Goal: Information Seeking & Learning: Find specific fact

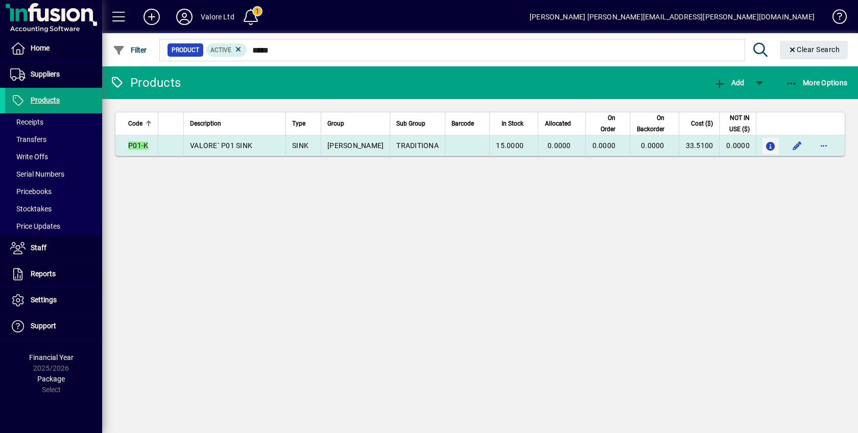
type input "*****"
click at [772, 143] on icon "button" at bounding box center [771, 146] width 11 height 9
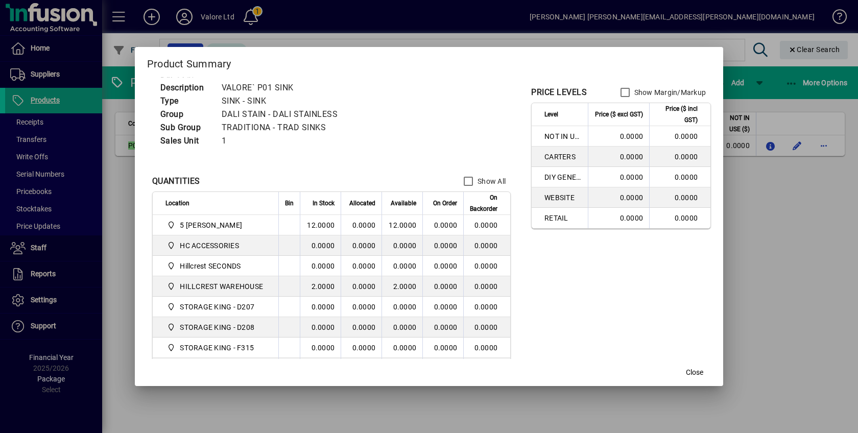
scroll to position [63, 0]
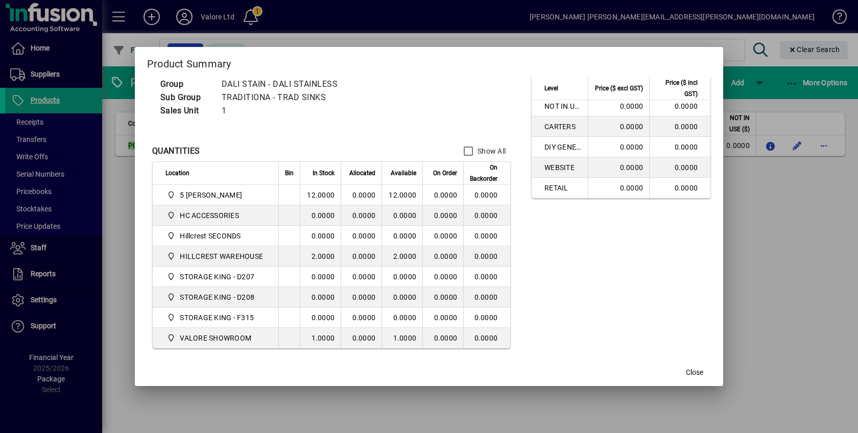
drag, startPoint x: 759, startPoint y: 356, endPoint x: 737, endPoint y: 382, distance: 33.3
click at [771, 372] on div at bounding box center [429, 216] width 858 height 433
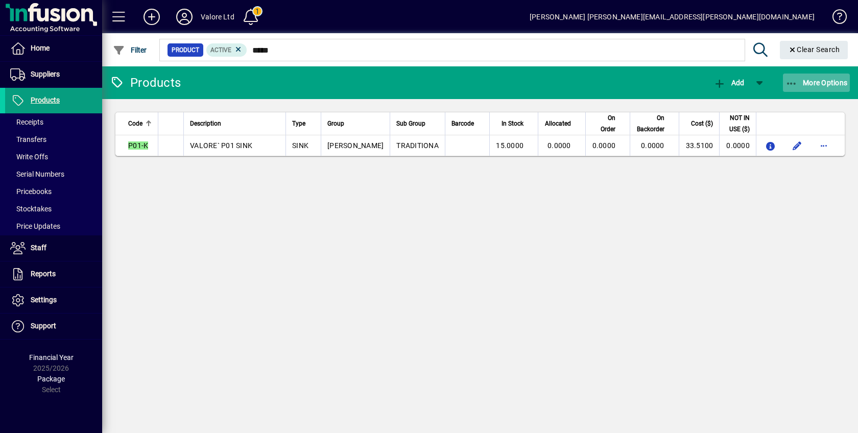
click at [821, 80] on span "More Options" at bounding box center [816, 83] width 62 height 8
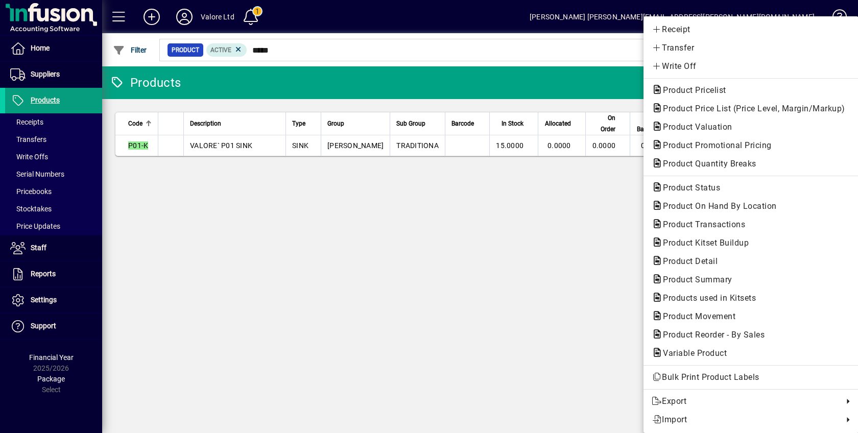
drag, startPoint x: 483, startPoint y: 294, endPoint x: 587, endPoint y: 219, distance: 128.1
click at [485, 290] on div at bounding box center [429, 216] width 858 height 433
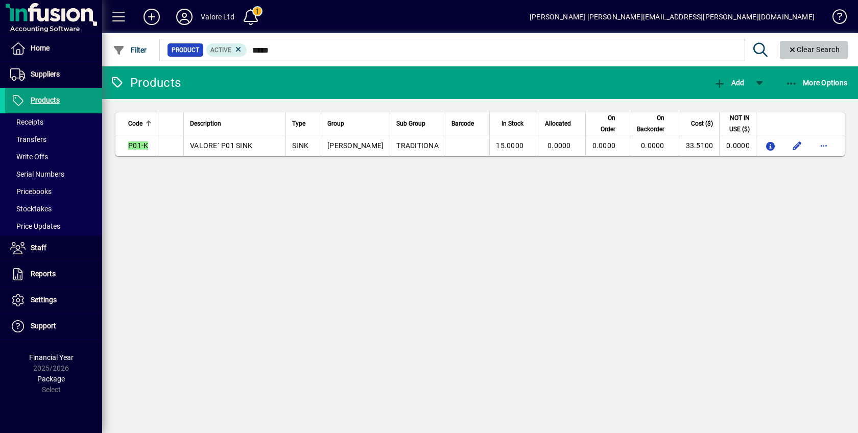
click at [811, 49] on span "Clear Search" at bounding box center [814, 49] width 52 height 8
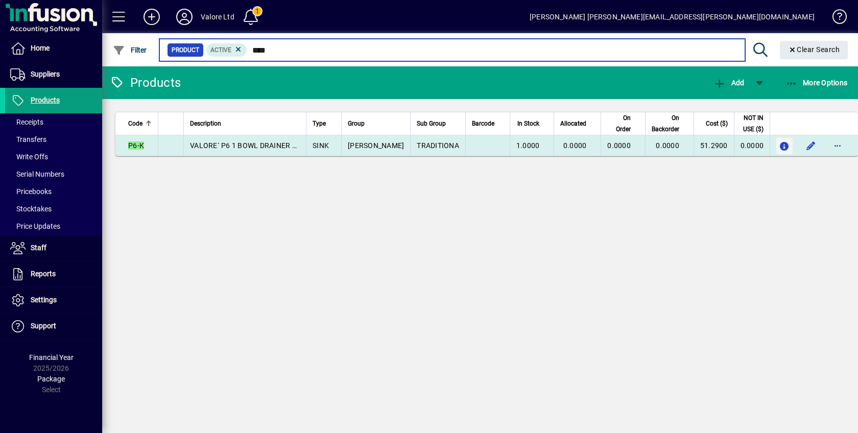
type input "****"
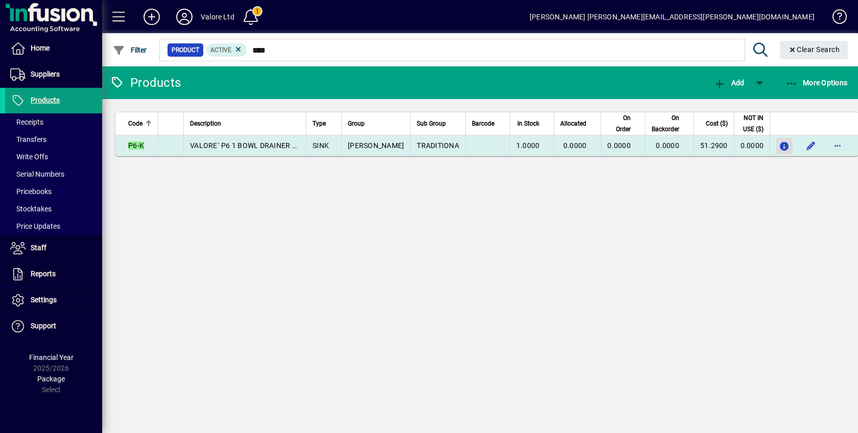
click at [779, 142] on icon "button" at bounding box center [784, 146] width 11 height 9
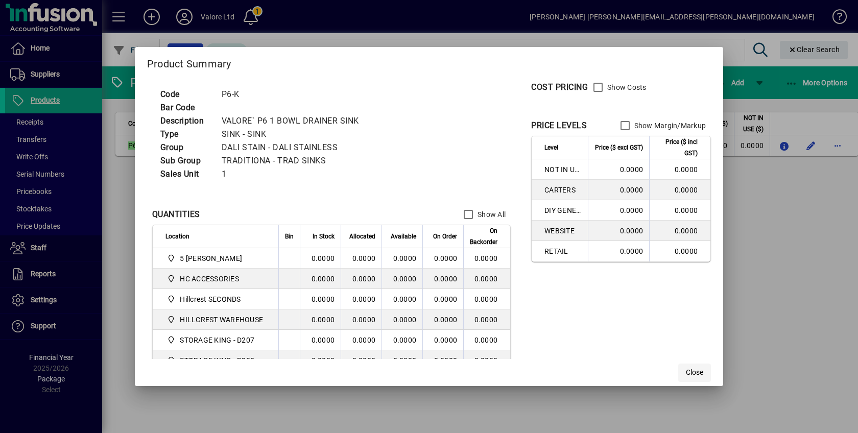
click at [699, 370] on span "Close" at bounding box center [694, 372] width 17 height 11
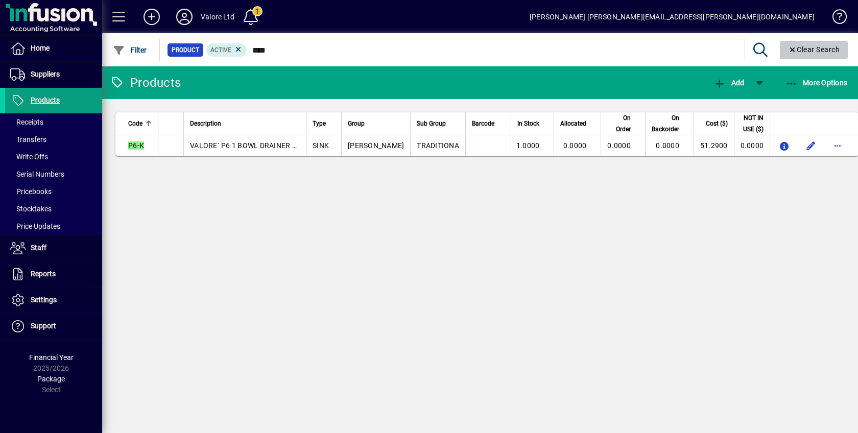
click at [830, 47] on span "Clear Search" at bounding box center [814, 49] width 52 height 8
